Goal: Task Accomplishment & Management: Manage account settings

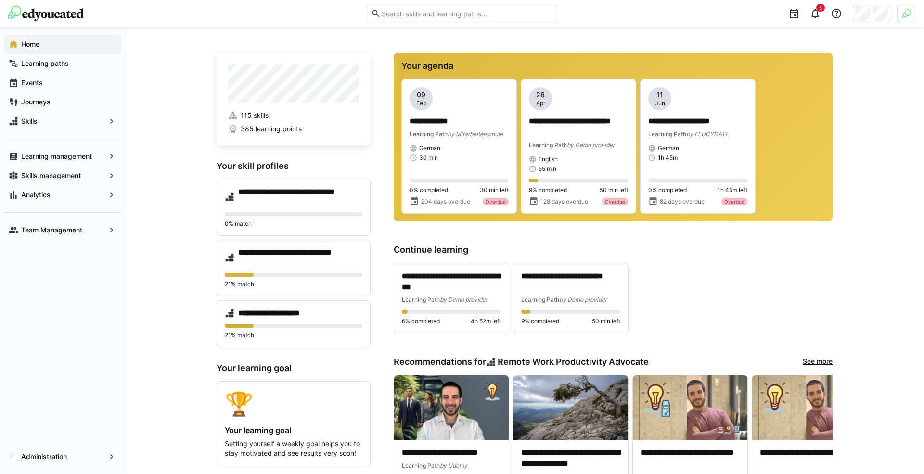
click at [907, 16] on img at bounding box center [907, 13] width 9 height 9
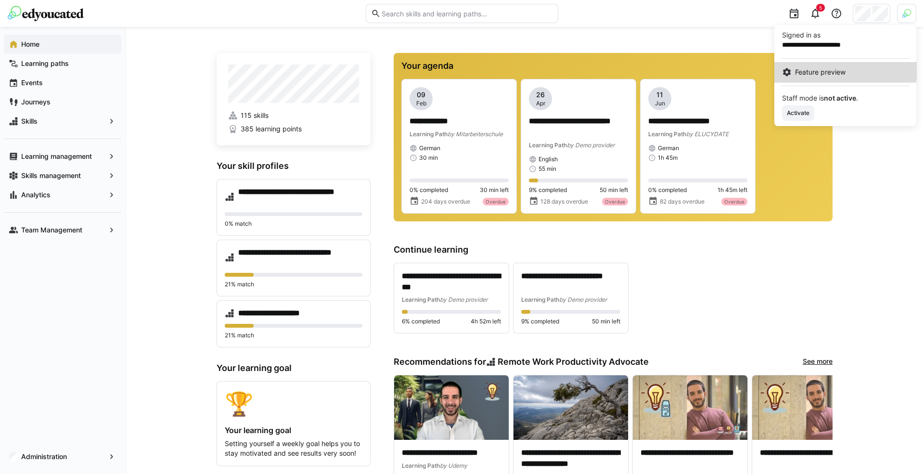
click at [830, 69] on span "Feature preview" at bounding box center [820, 72] width 51 height 10
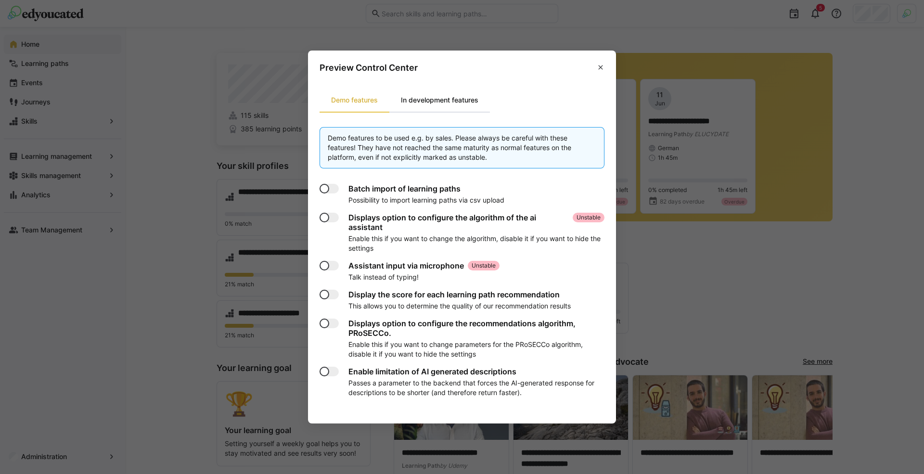
click at [444, 98] on div "In development features" at bounding box center [440, 100] width 101 height 23
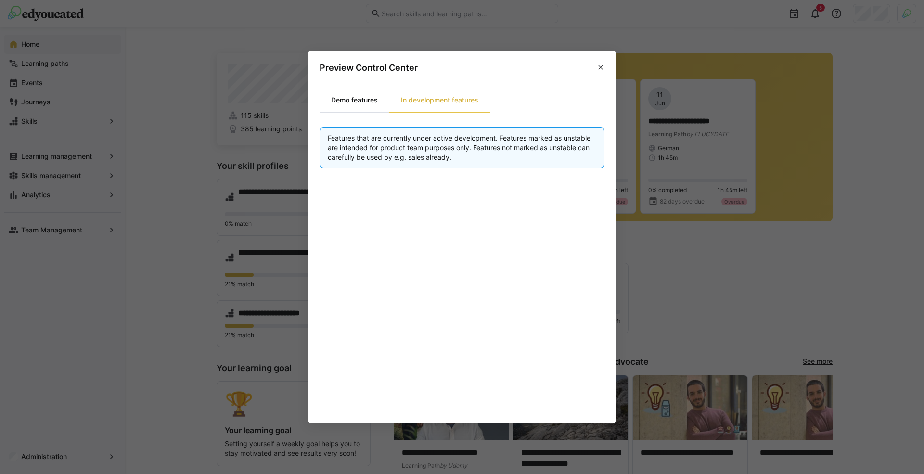
click at [353, 104] on div "Demo features" at bounding box center [355, 100] width 70 height 23
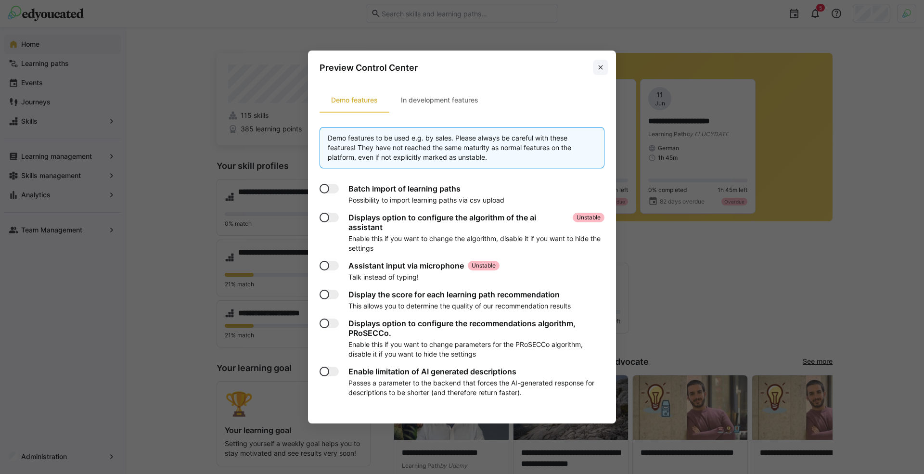
click at [604, 68] on eds-icon at bounding box center [601, 68] width 8 height 8
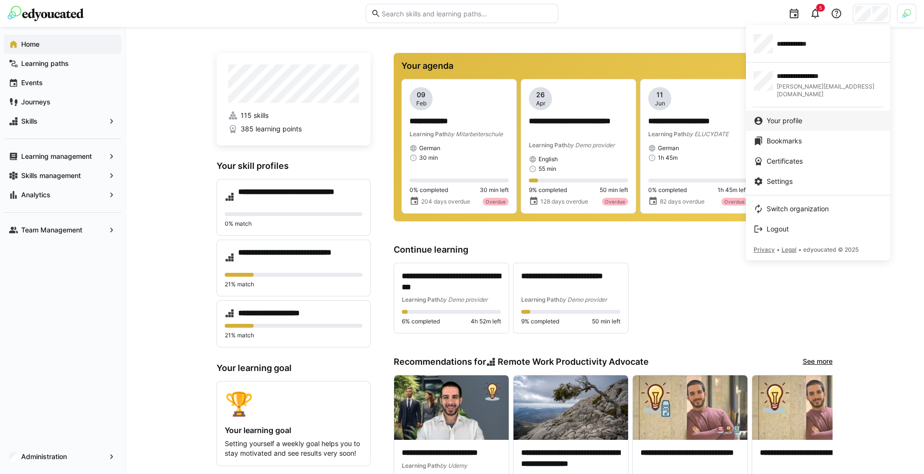
click at [784, 116] on span "Your profile" at bounding box center [785, 121] width 36 height 10
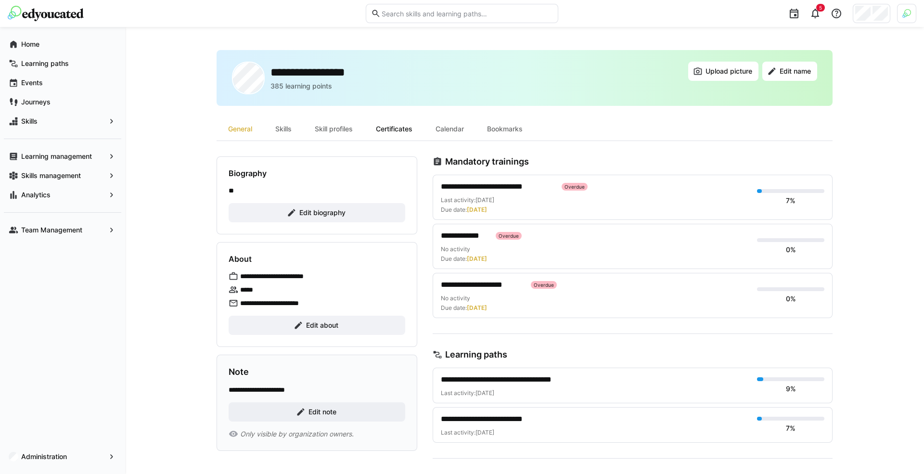
click at [380, 119] on div "Certificates" at bounding box center [394, 128] width 60 height 23
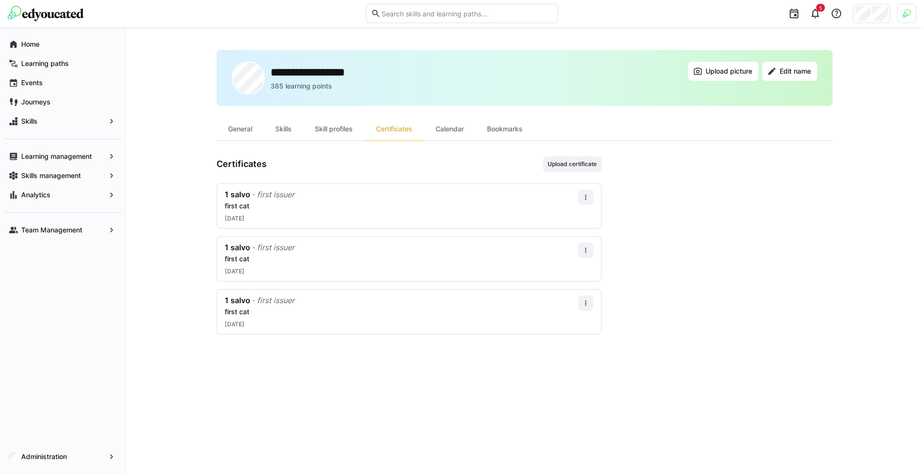
click at [872, 12] on div at bounding box center [872, 13] width 38 height 19
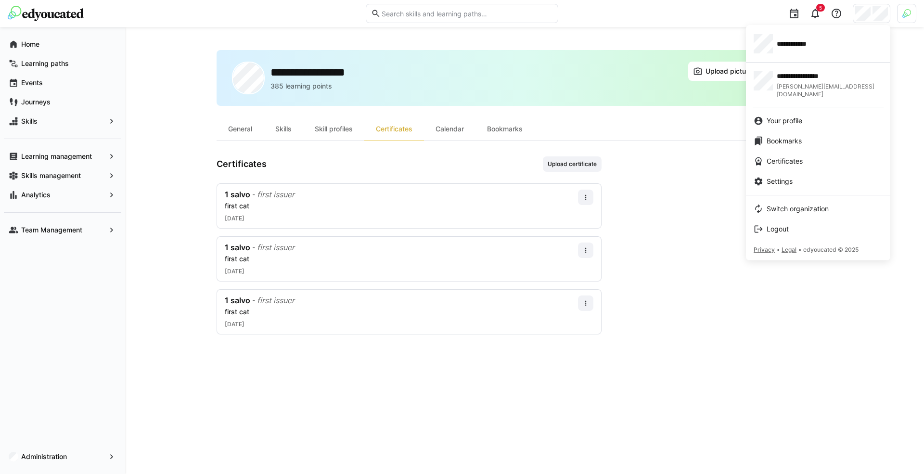
click at [739, 127] on div at bounding box center [462, 237] width 924 height 474
click at [183, 271] on div at bounding box center [462, 237] width 924 height 474
